Goal: Task Accomplishment & Management: Manage account settings

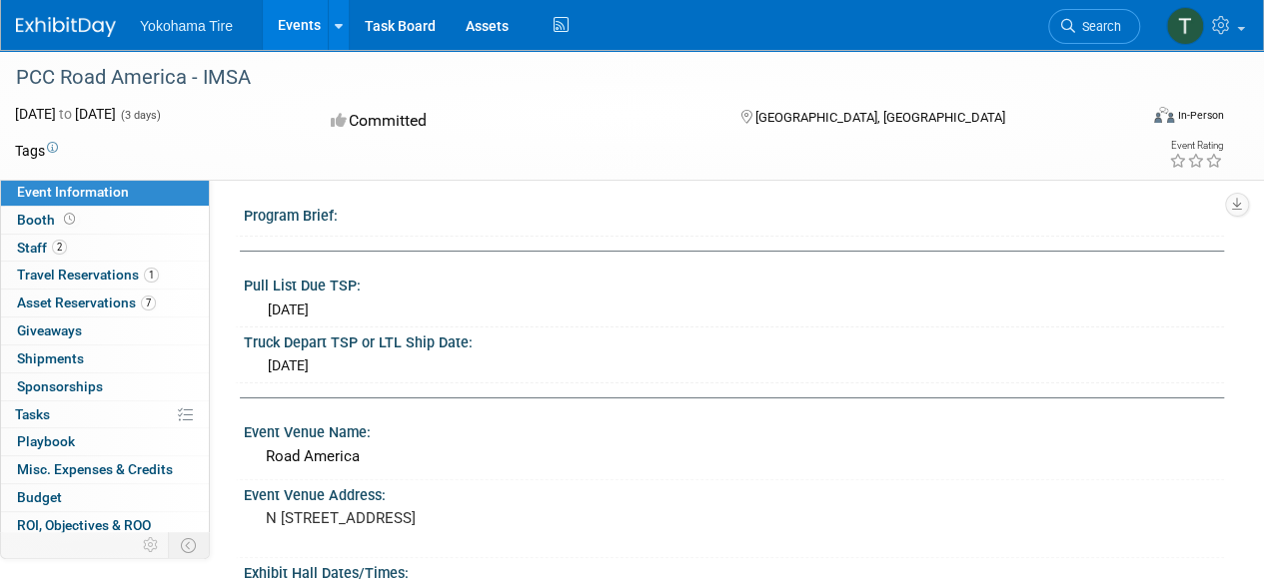
click at [310, 32] on link "Events" at bounding box center [299, 25] width 73 height 50
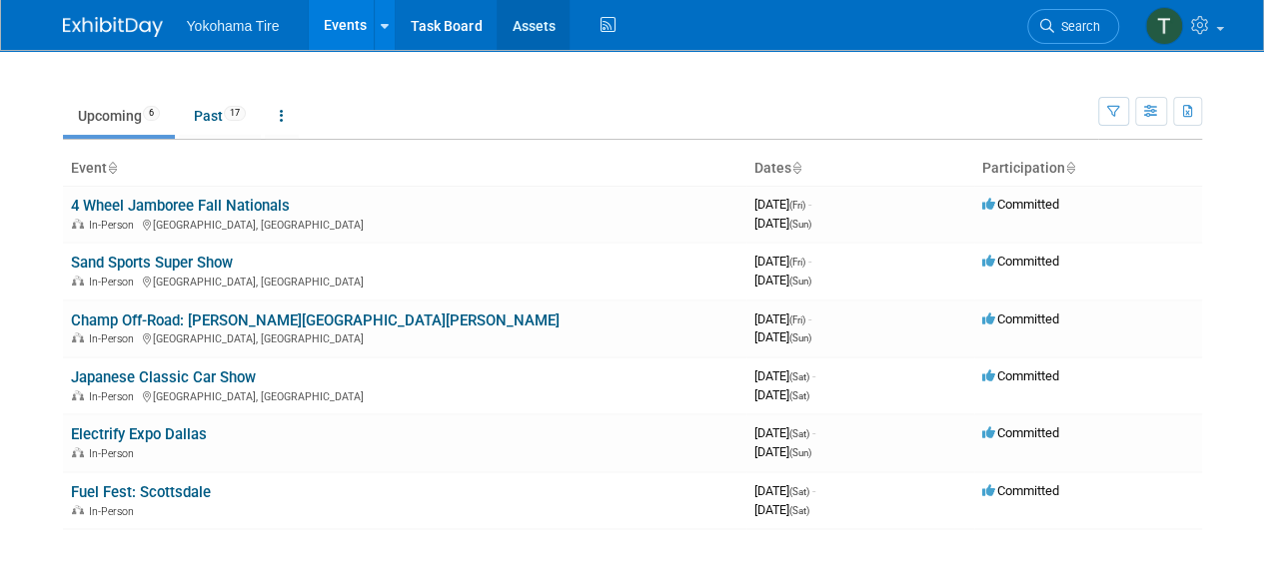
click at [520, 21] on link "Assets" at bounding box center [532, 25] width 73 height 50
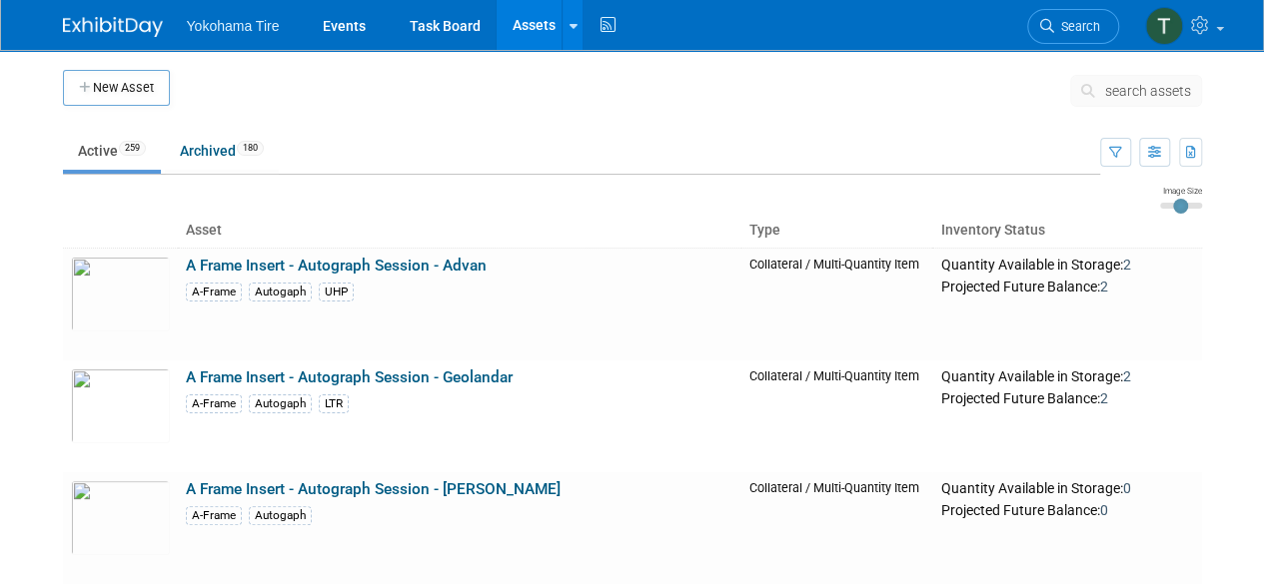
click at [1114, 93] on span "search assets" at bounding box center [1148, 91] width 86 height 16
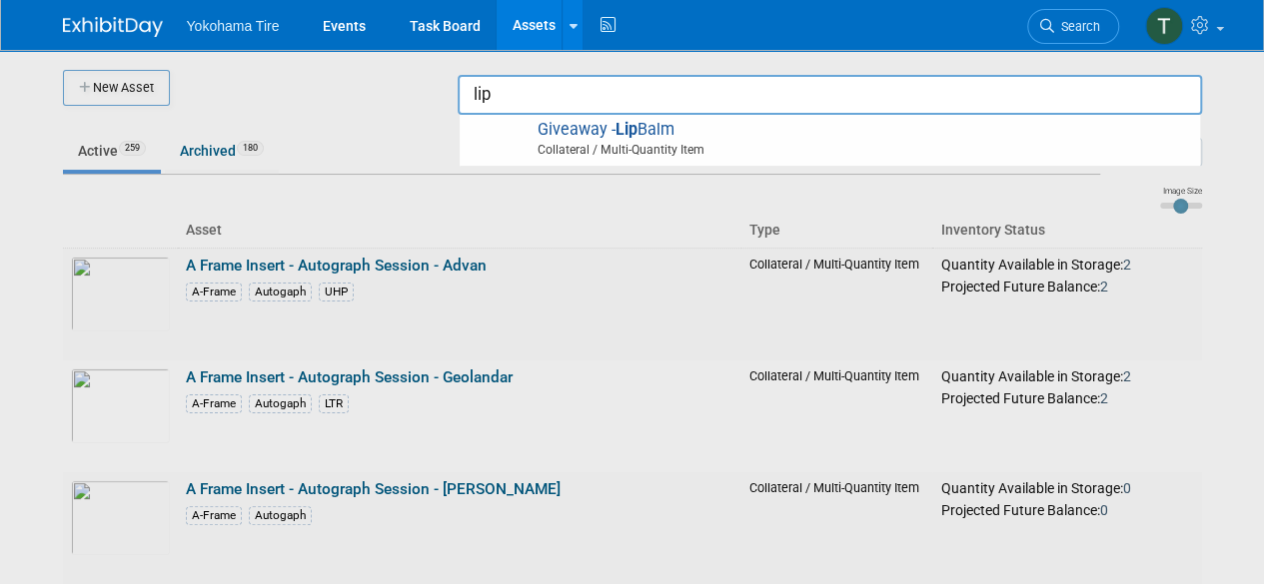
type input "lip"
click at [632, 168] on div at bounding box center [632, 292] width 0 height 584
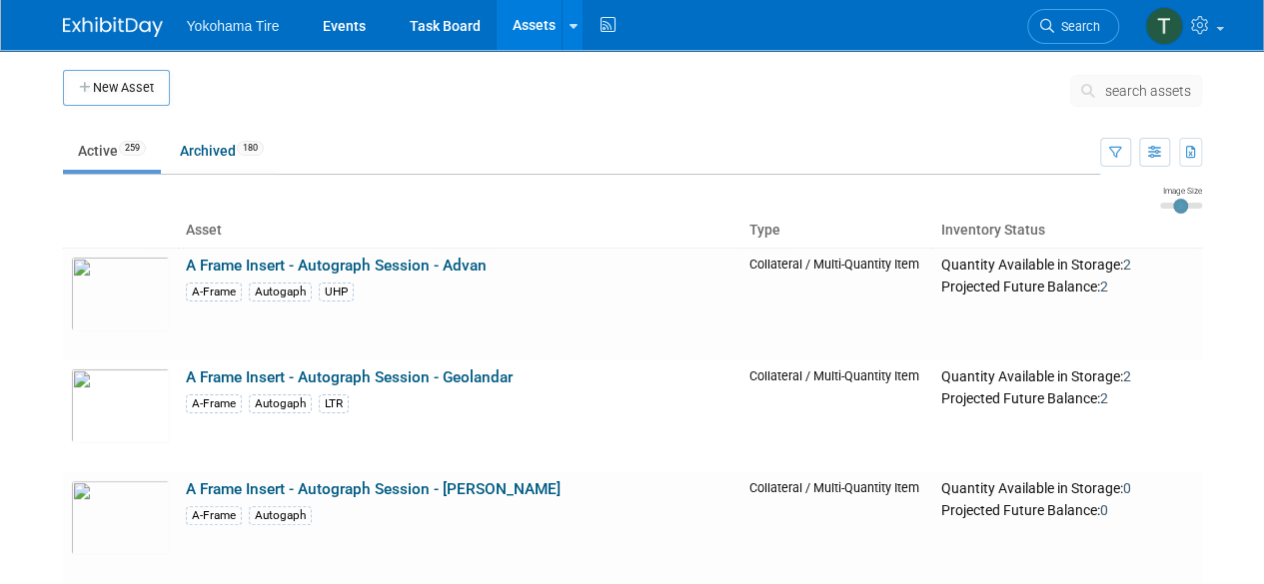
click at [1165, 87] on span "search assets" at bounding box center [1148, 91] width 86 height 16
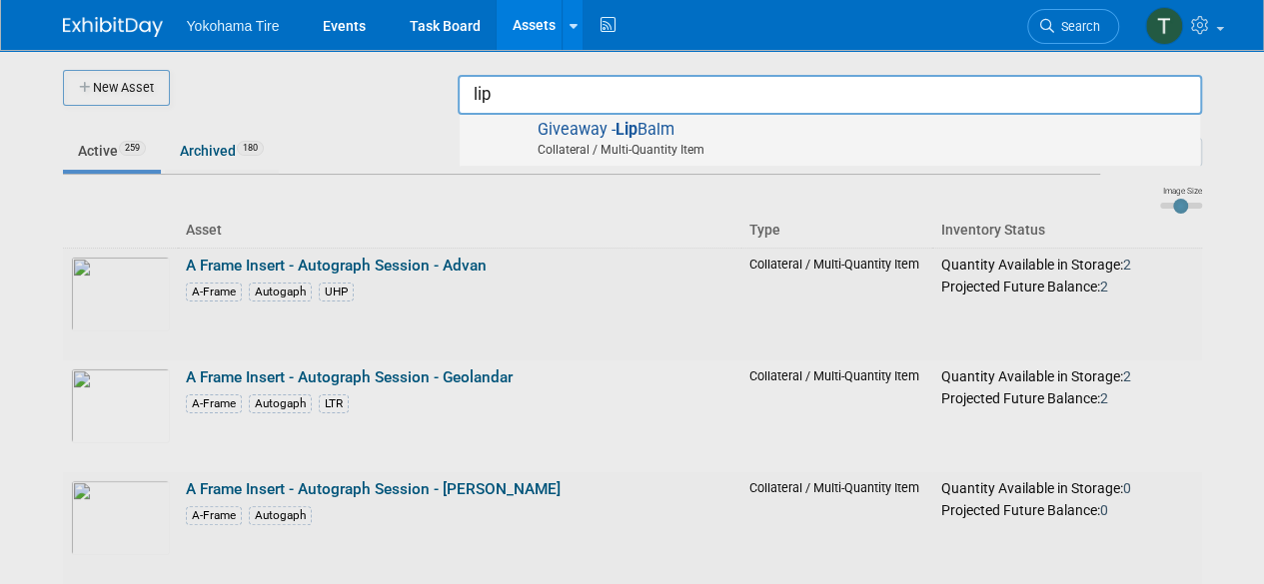
click at [1137, 133] on span "Giveaway - Lip Balm Collateral / Multi-Quantity Item" at bounding box center [829, 140] width 720 height 41
type input "Giveaway - Lip Balm"
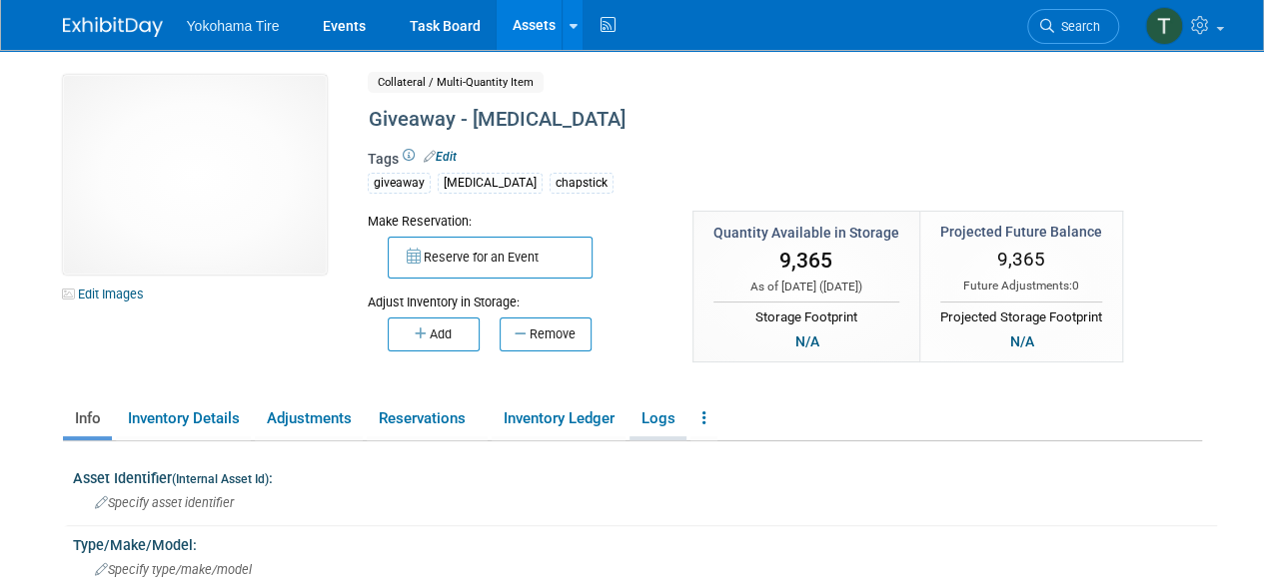
click at [642, 424] on link "Logs" at bounding box center [657, 419] width 57 height 35
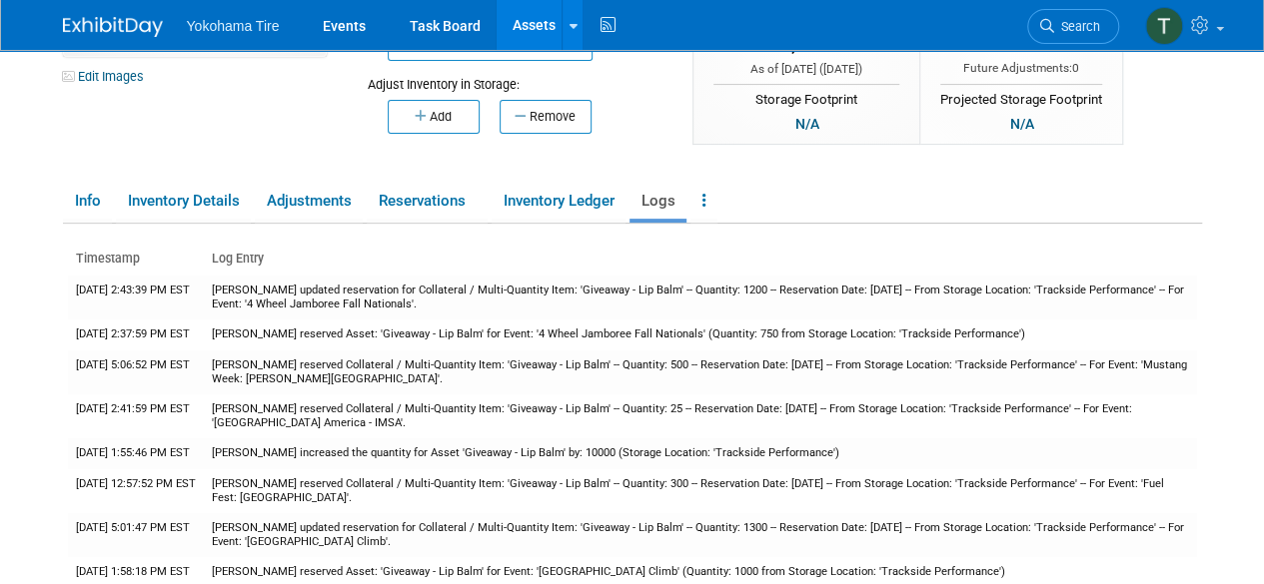
scroll to position [217, 0]
click at [597, 212] on link "Inventory Ledger" at bounding box center [558, 202] width 134 height 35
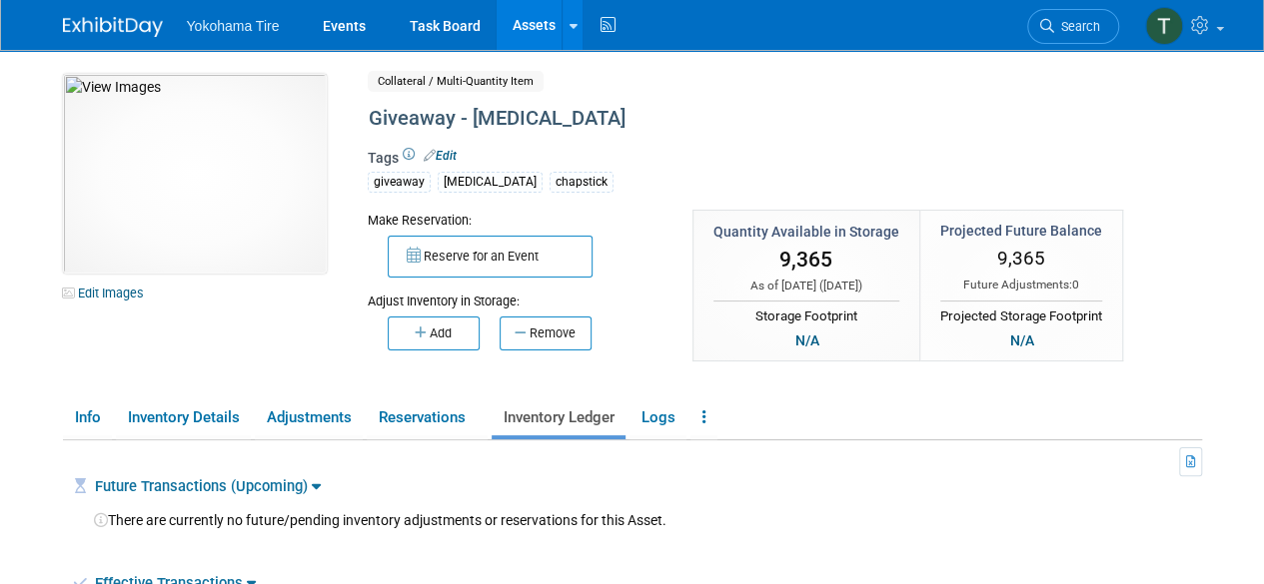
scroll to position [0, 0]
click at [539, 17] on link "Assets" at bounding box center [532, 25] width 73 height 50
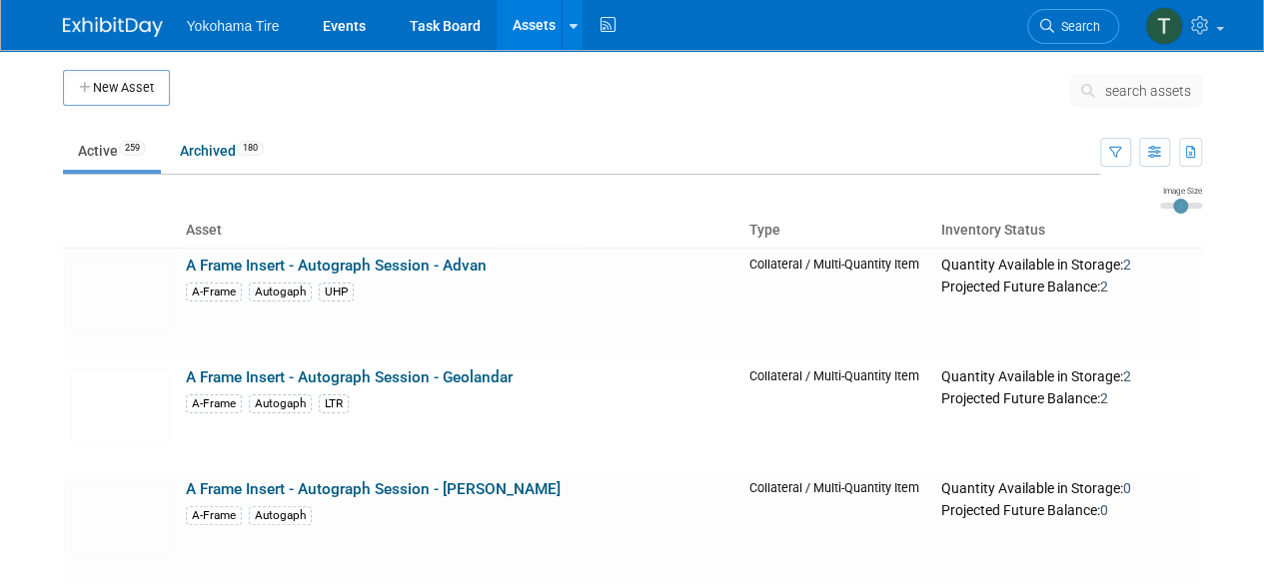
click at [1149, 83] on span "search assets" at bounding box center [1148, 91] width 86 height 16
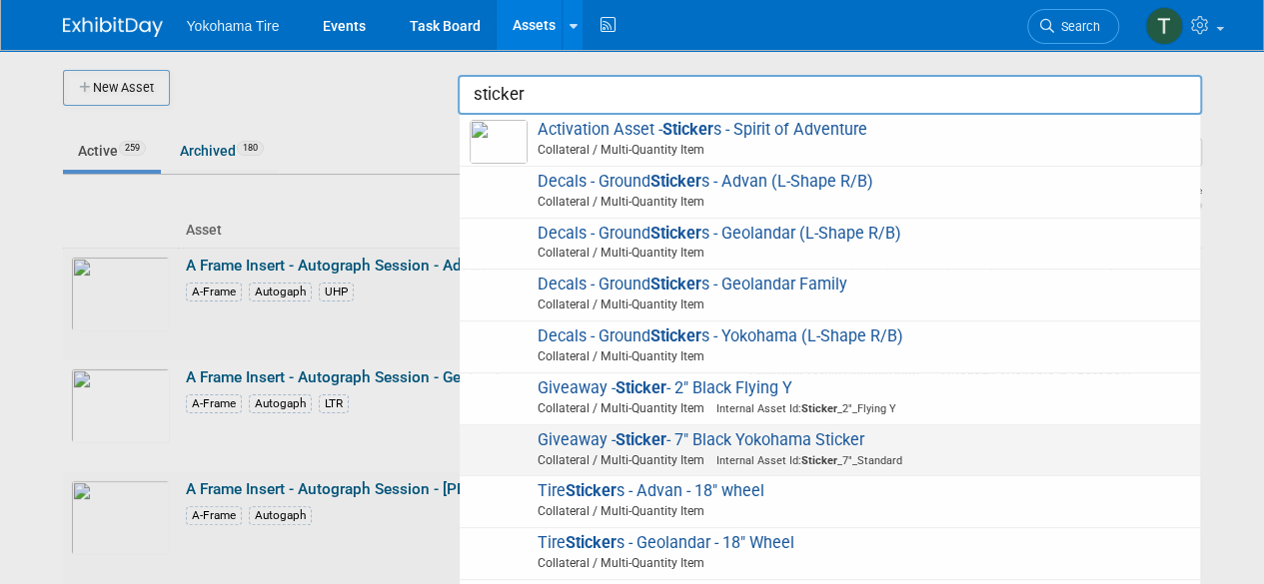
click at [869, 442] on span "Giveaway - Sticker - 7" Black Yokohama Sticker Collateral / Multi-Quantity Item…" at bounding box center [829, 451] width 720 height 41
type input "Giveaway - Sticker - 7" Black Yokohama Sticker"
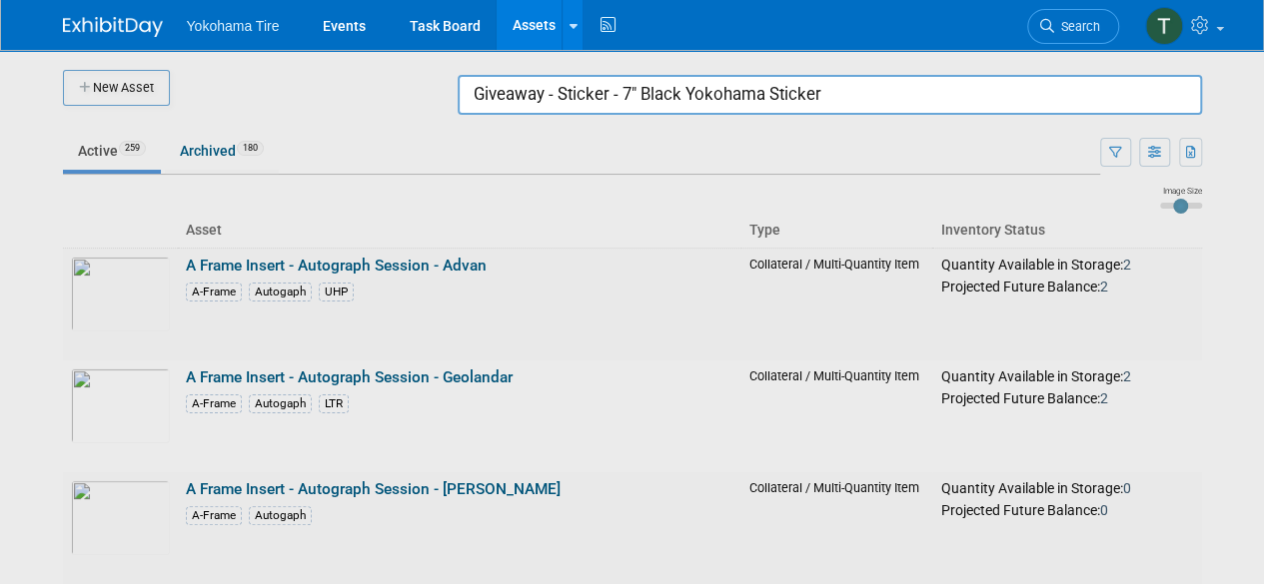
click at [855, 95] on input "Giveaway - Sticker - 7" Black Yokohama Sticker" at bounding box center [829, 95] width 744 height 40
click at [856, 111] on input "Giveaway - Sticker - 7" Black Yokohama Sticker" at bounding box center [829, 95] width 744 height 40
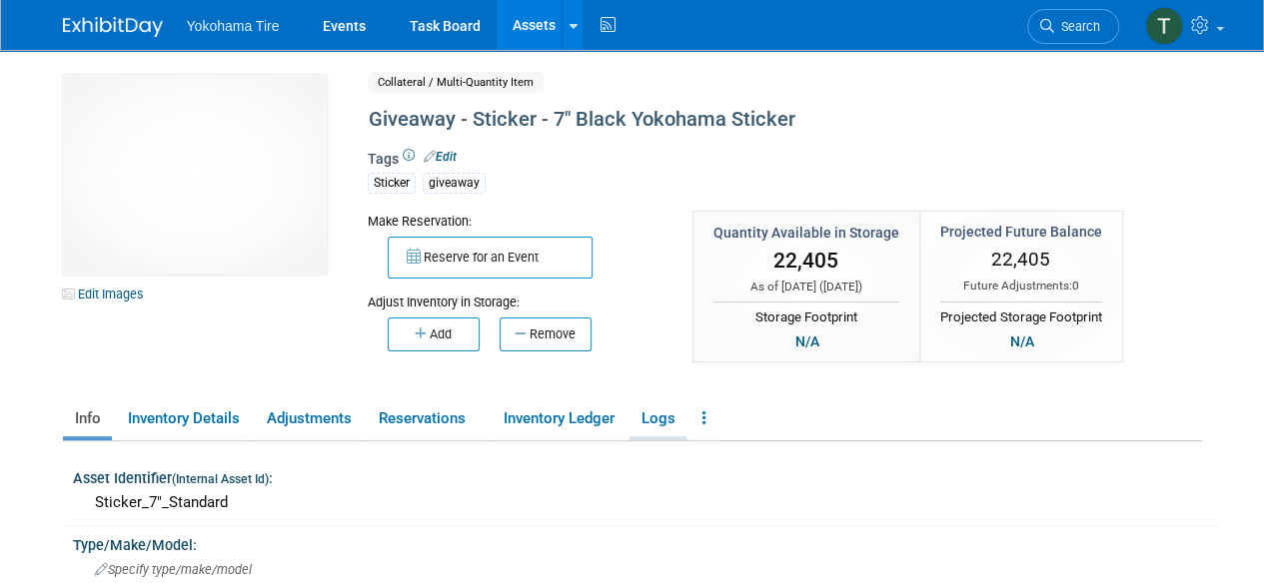
click at [659, 424] on link "Logs" at bounding box center [657, 419] width 57 height 35
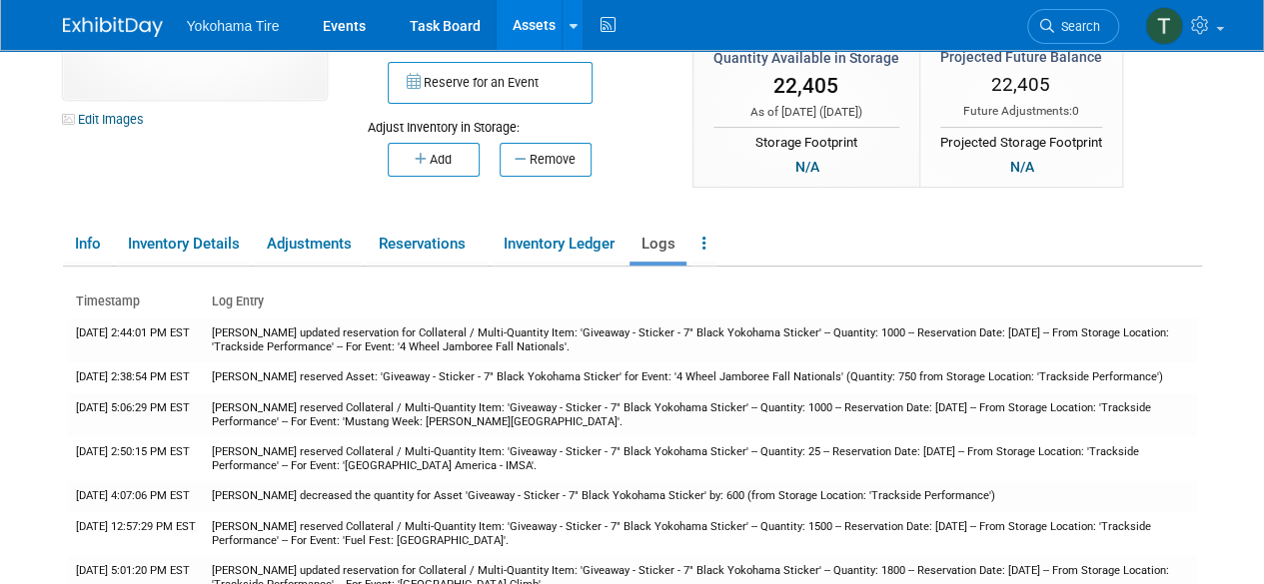
scroll to position [176, 0]
